Goal: Navigation & Orientation: Find specific page/section

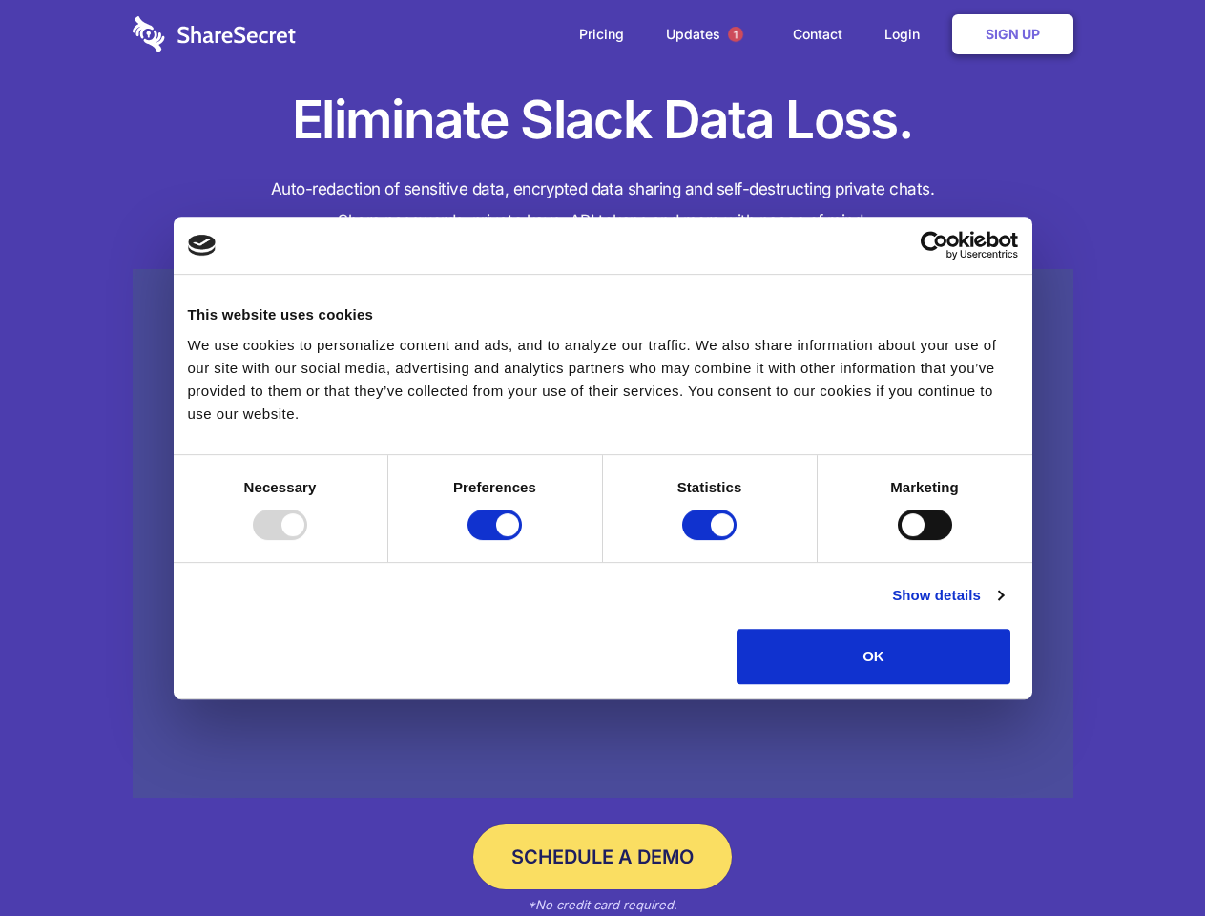
click at [307, 540] on div at bounding box center [280, 524] width 54 height 31
click at [522, 540] on input "Preferences" at bounding box center [494, 524] width 54 height 31
checkbox input "false"
click at [712, 540] on input "Statistics" at bounding box center [709, 524] width 54 height 31
checkbox input "false"
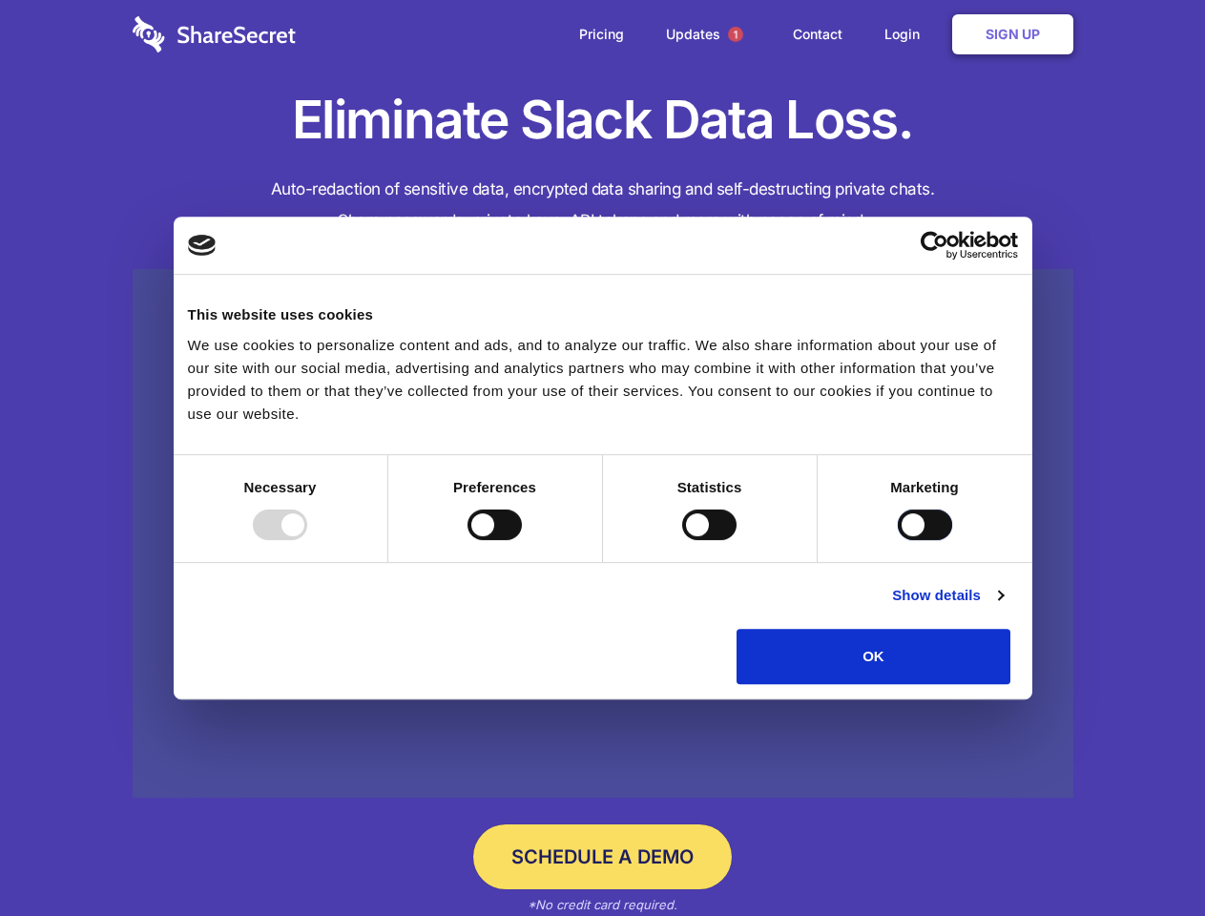
click at [898, 540] on input "Marketing" at bounding box center [925, 524] width 54 height 31
checkbox input "true"
click at [1003, 607] on link "Show details" at bounding box center [947, 595] width 111 height 23
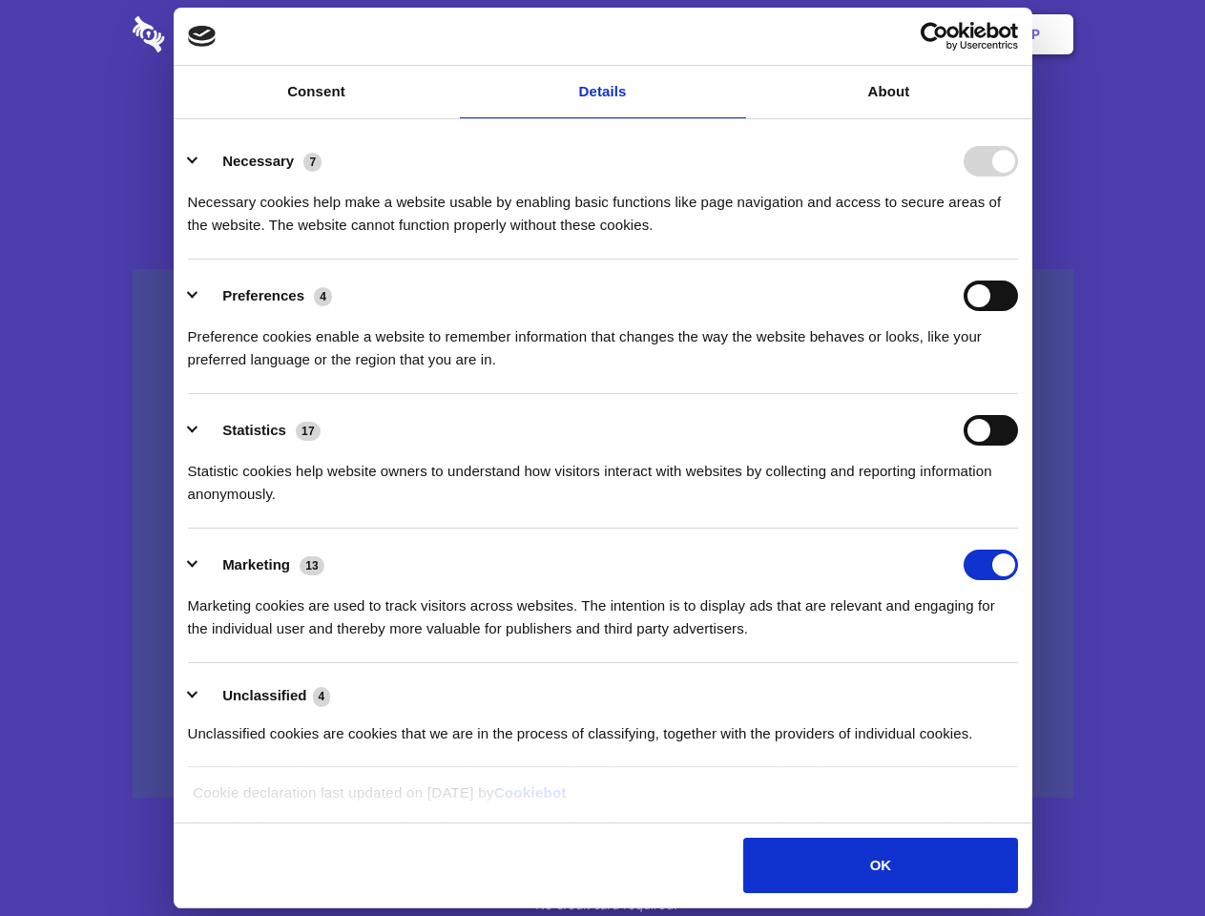
click at [1018, 259] on li "Necessary 7 Necessary cookies help make a website usable by enabling basic func…" at bounding box center [603, 192] width 830 height 134
click at [734, 34] on span "1" at bounding box center [735, 34] width 15 height 15
